Goal: Task Accomplishment & Management: Manage account settings

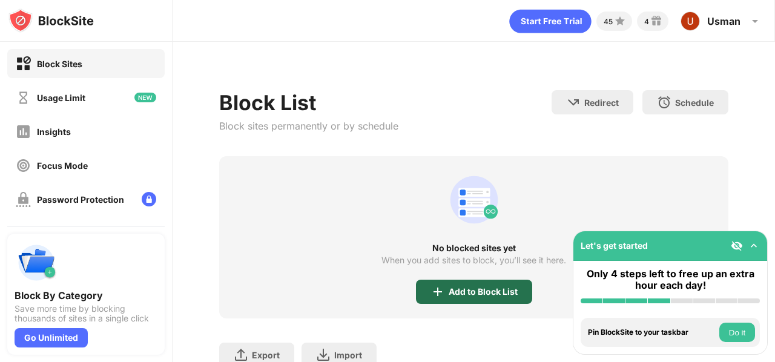
click at [440, 289] on img at bounding box center [438, 292] width 15 height 15
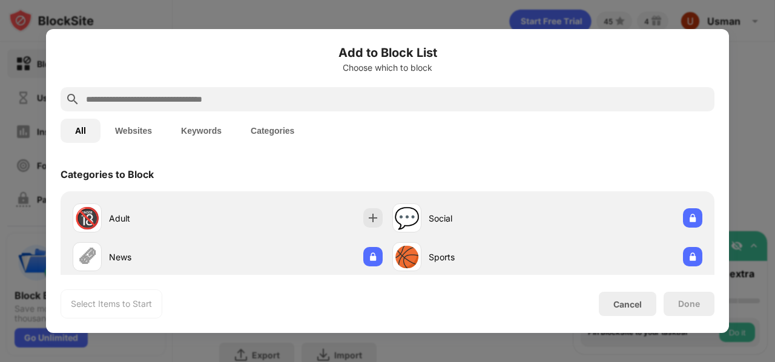
click at [254, 94] on input "text" at bounding box center [397, 99] width 625 height 15
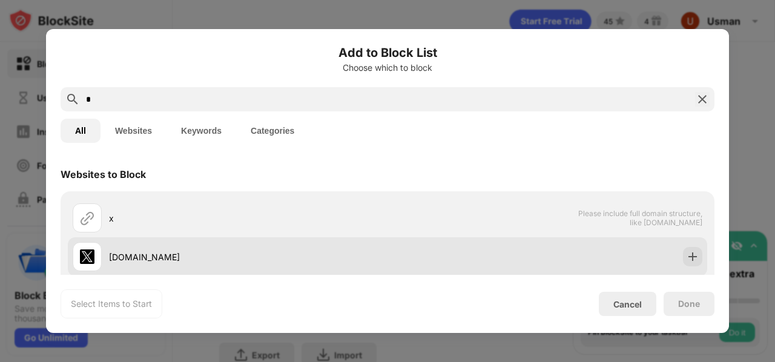
type input "*"
click at [690, 265] on div "[DOMAIN_NAME]" at bounding box center [387, 256] width 639 height 39
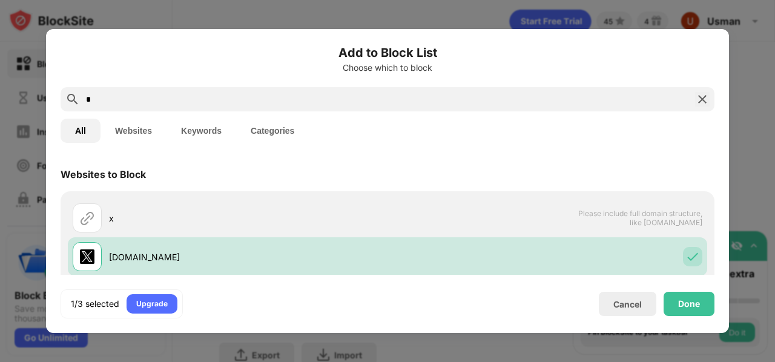
click at [700, 101] on img at bounding box center [702, 99] width 15 height 15
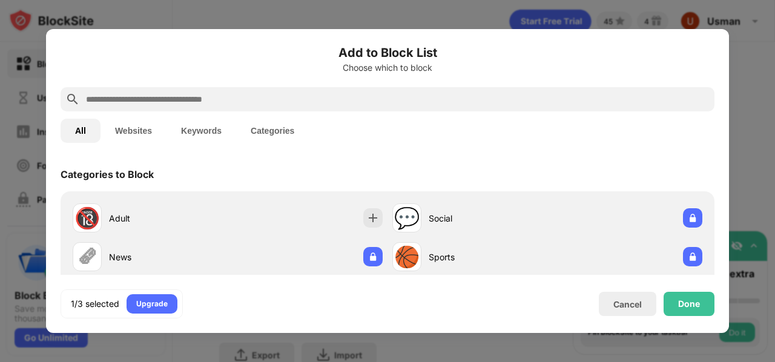
click at [622, 106] on input "text" at bounding box center [397, 99] width 625 height 15
type input "*"
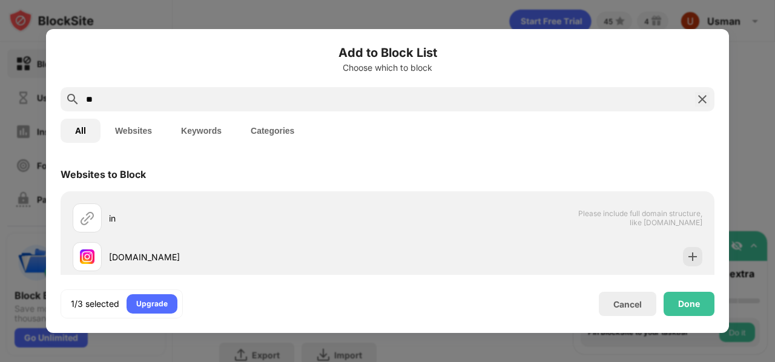
type input "*"
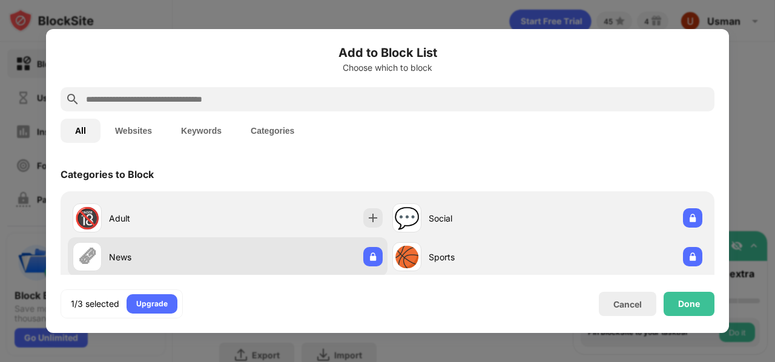
click at [351, 237] on div "🗞 News" at bounding box center [228, 256] width 320 height 39
